Goal: Task Accomplishment & Management: Use online tool/utility

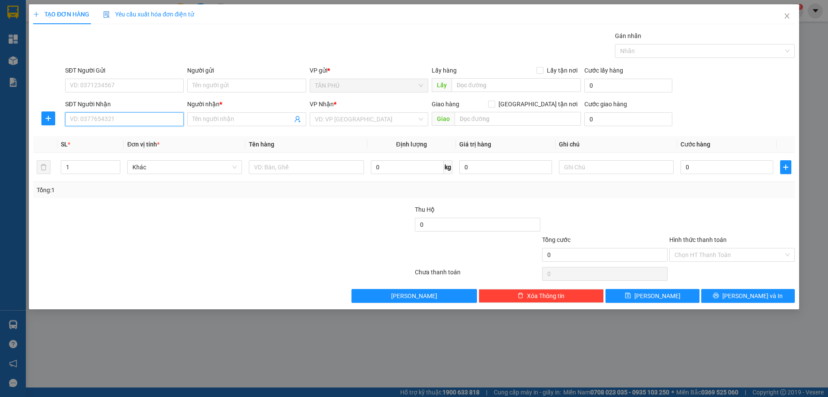
click at [126, 118] on input "SĐT Người Nhận" at bounding box center [124, 119] width 119 height 14
click at [126, 151] on div "0908128711 - CÔ BẢY" at bounding box center [124, 149] width 108 height 9
type input "0908128711"
type input "CÔ BẢY"
type input "0908128711"
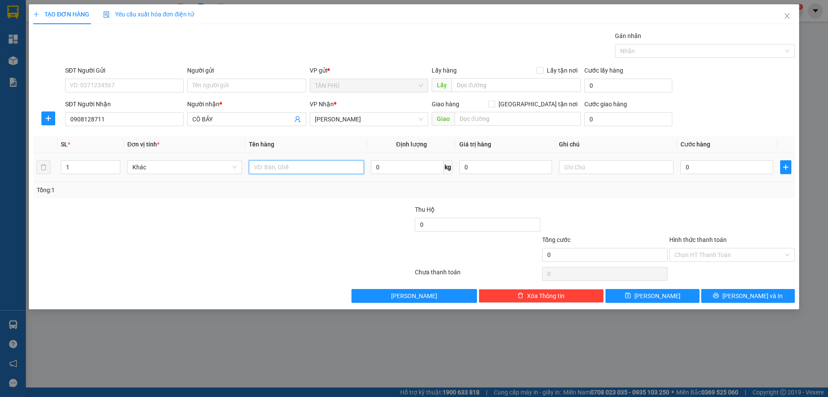
click at [269, 169] on input "text" at bounding box center [306, 167] width 115 height 14
type input "1T"
drag, startPoint x: 611, startPoint y: 161, endPoint x: 610, endPoint y: 166, distance: 5.5
click at [611, 161] on input "text" at bounding box center [616, 167] width 115 height 14
type input "C"
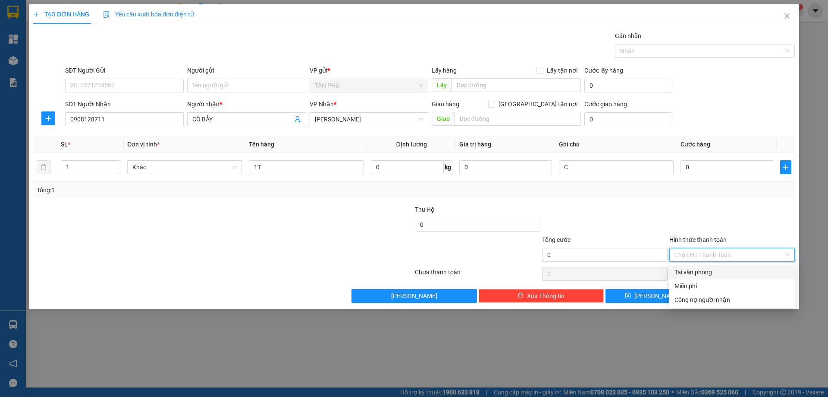
click at [692, 253] on input "Hình thức thanh toán" at bounding box center [729, 254] width 109 height 13
click at [695, 283] on div "Miễn phí" at bounding box center [732, 285] width 115 height 9
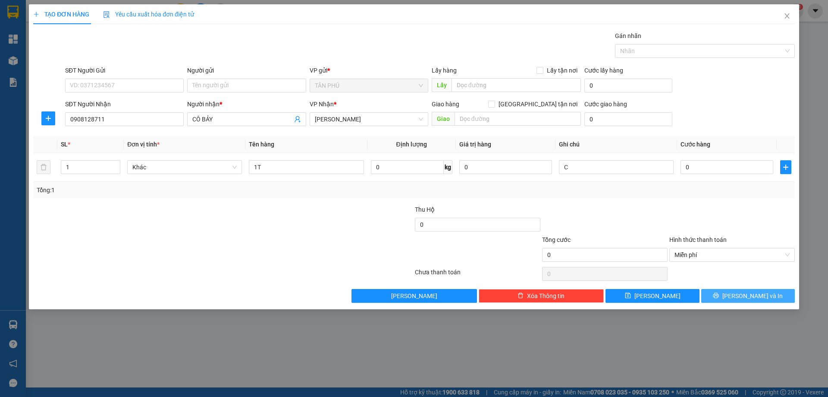
click at [709, 296] on button "[PERSON_NAME] và In" at bounding box center [749, 296] width 94 height 14
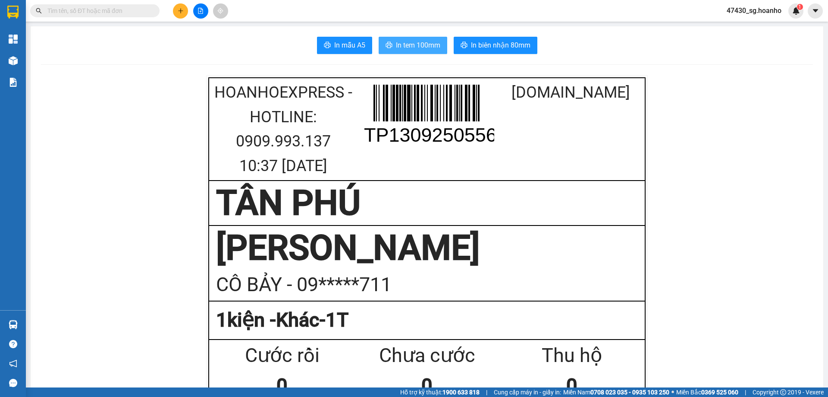
click at [399, 44] on span "In tem 100mm" at bounding box center [418, 45] width 44 height 11
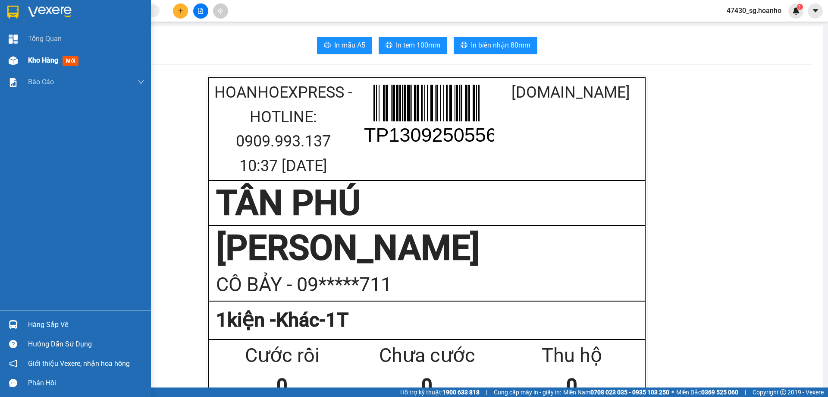
click at [54, 62] on span "Kho hàng" at bounding box center [43, 60] width 30 height 8
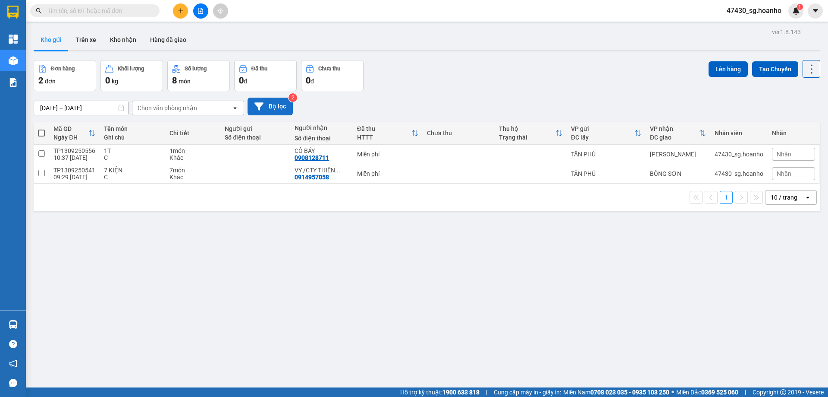
click at [280, 110] on button "Bộ lọc" at bounding box center [270, 107] width 45 height 18
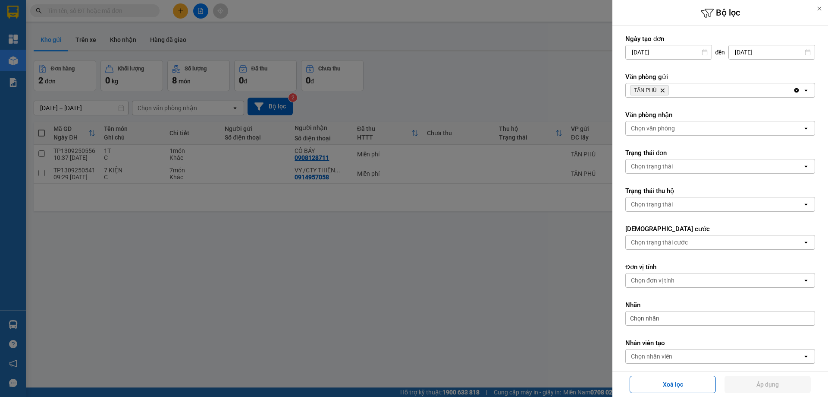
click at [465, 291] on div at bounding box center [414, 198] width 828 height 397
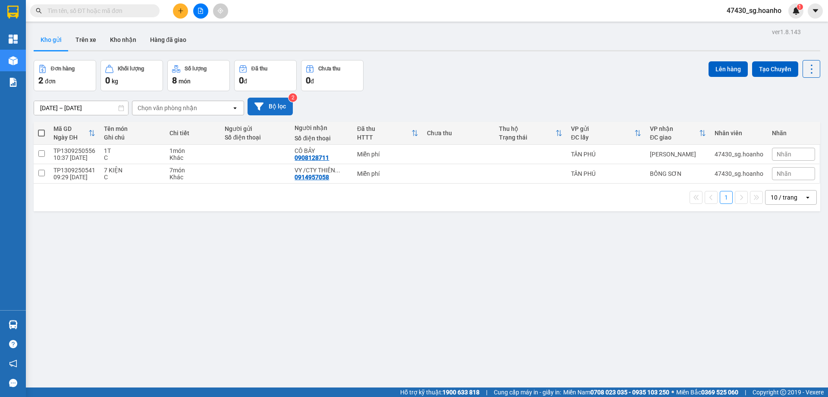
click at [283, 110] on button "Bộ lọc" at bounding box center [270, 107] width 45 height 18
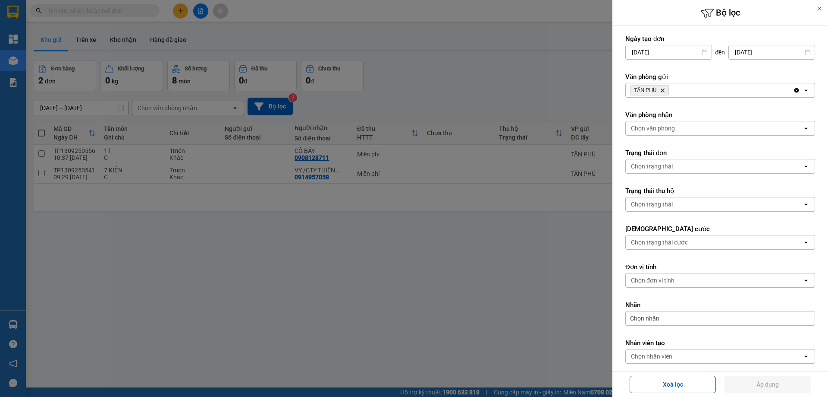
click at [662, 92] on icon "TÂN PHÚ, close by backspace" at bounding box center [663, 90] width 4 height 4
click at [662, 92] on div "Chọn văn phòng" at bounding box center [653, 90] width 44 height 9
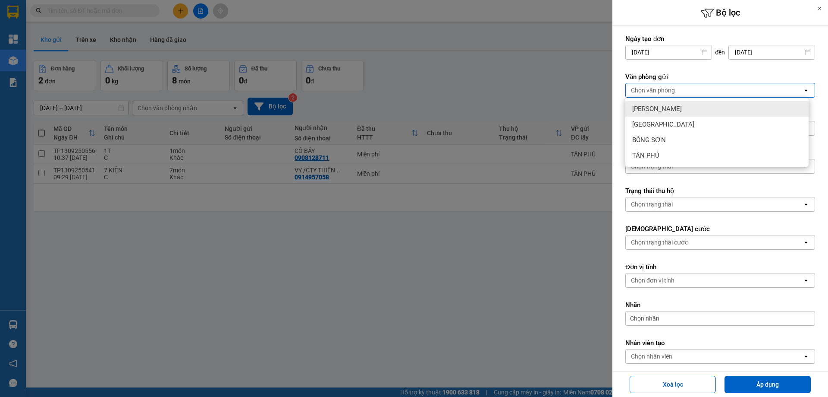
click at [662, 107] on span "[PERSON_NAME]" at bounding box center [658, 108] width 50 height 9
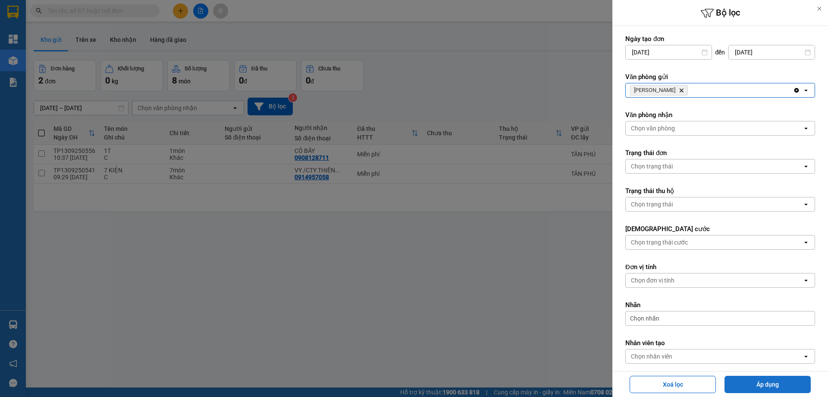
click at [784, 384] on button "Áp dụng" at bounding box center [768, 383] width 86 height 17
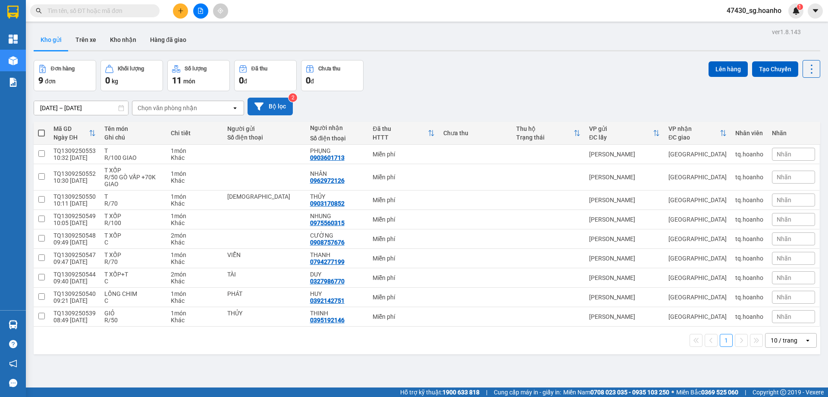
click at [270, 112] on button "Bộ lọc" at bounding box center [270, 107] width 45 height 18
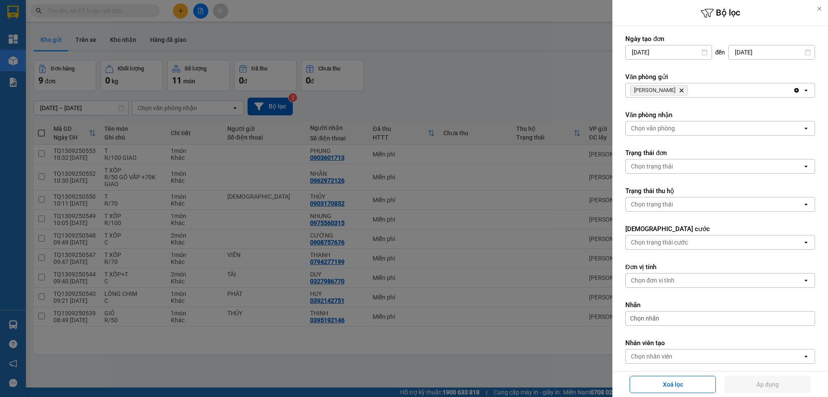
click at [679, 88] on icon "Delete" at bounding box center [681, 90] width 5 height 5
click at [667, 88] on div "Chọn văn phòng" at bounding box center [653, 90] width 44 height 9
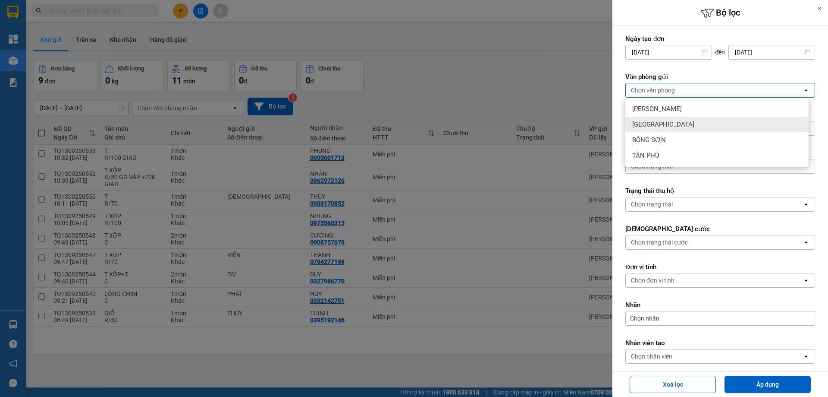
click at [671, 123] on div "[GEOGRAPHIC_DATA]" at bounding box center [717, 124] width 183 height 16
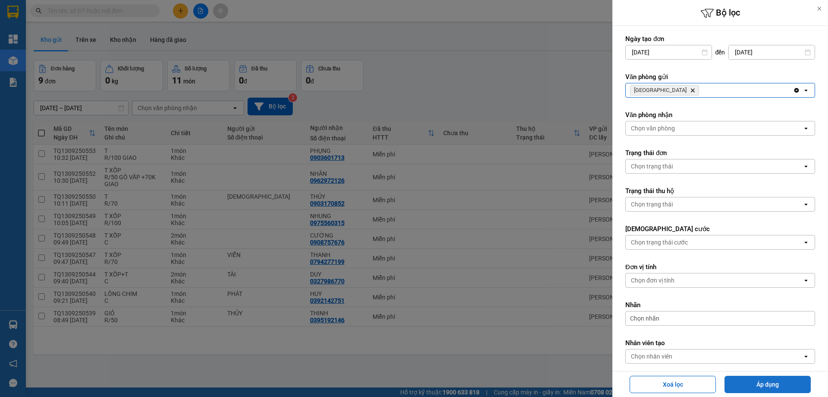
click at [752, 378] on button "Áp dụng" at bounding box center [768, 383] width 86 height 17
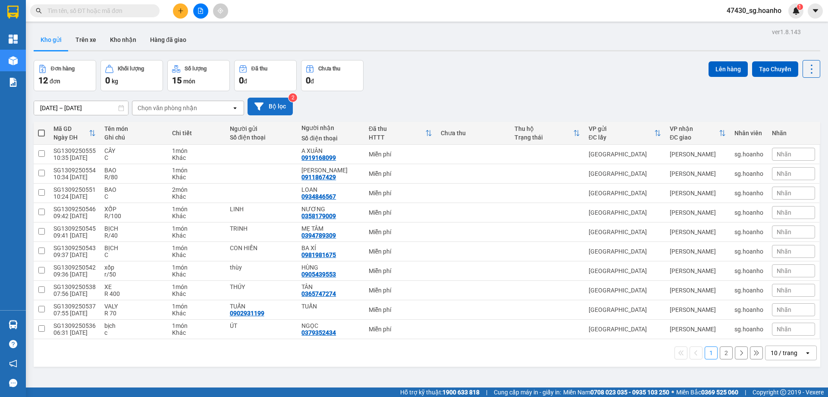
click at [275, 102] on button "Bộ lọc" at bounding box center [270, 107] width 45 height 18
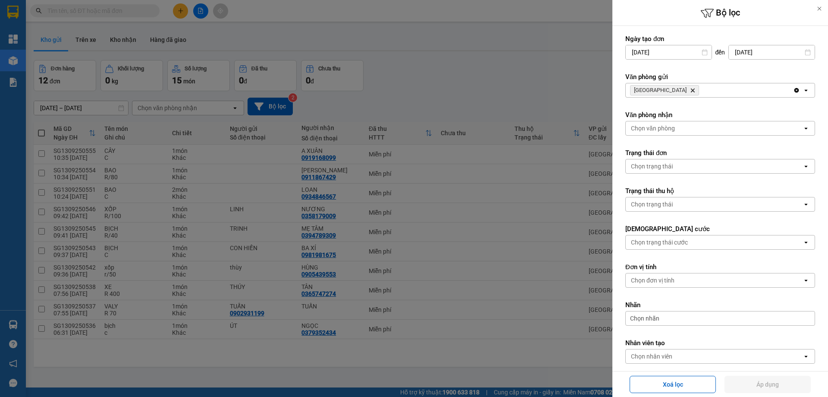
click at [690, 90] on icon "Delete" at bounding box center [692, 90] width 5 height 5
click at [660, 90] on div "Chọn văn phòng" at bounding box center [653, 90] width 44 height 9
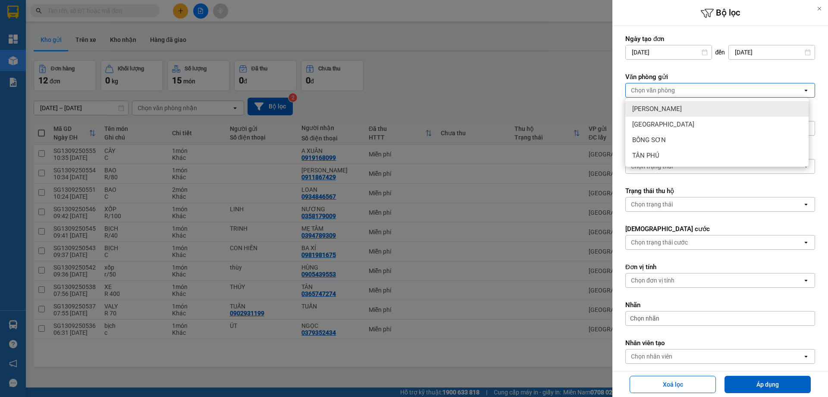
click at [661, 109] on span "[PERSON_NAME]" at bounding box center [658, 108] width 50 height 9
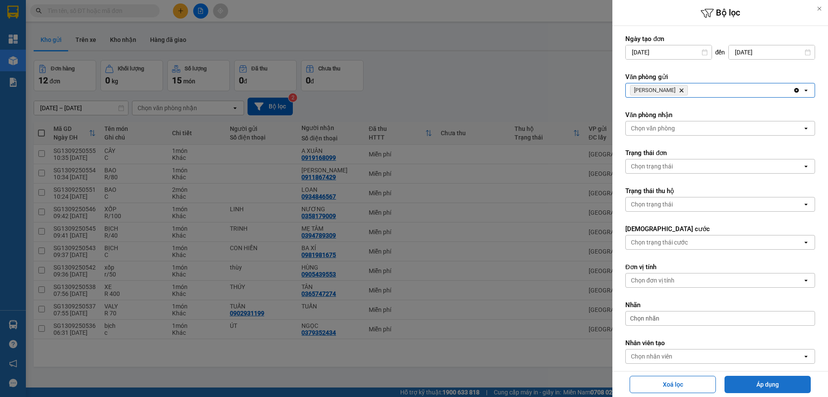
click at [743, 387] on button "Áp dụng" at bounding box center [768, 383] width 86 height 17
